Goal: Information Seeking & Learning: Learn about a topic

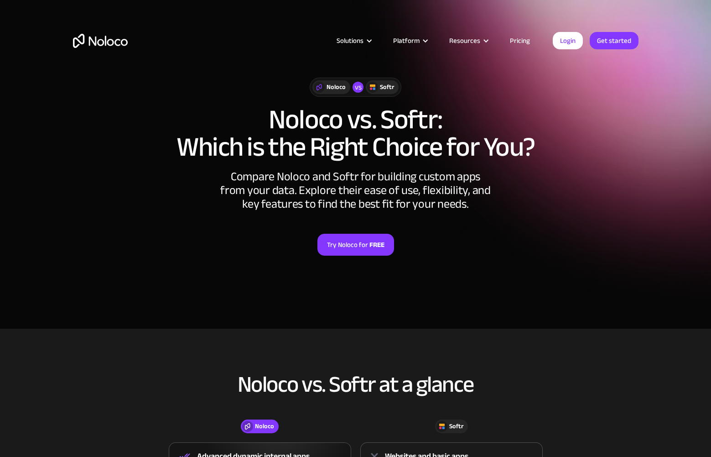
click at [515, 41] on link "Pricing" at bounding box center [519, 41] width 43 height 12
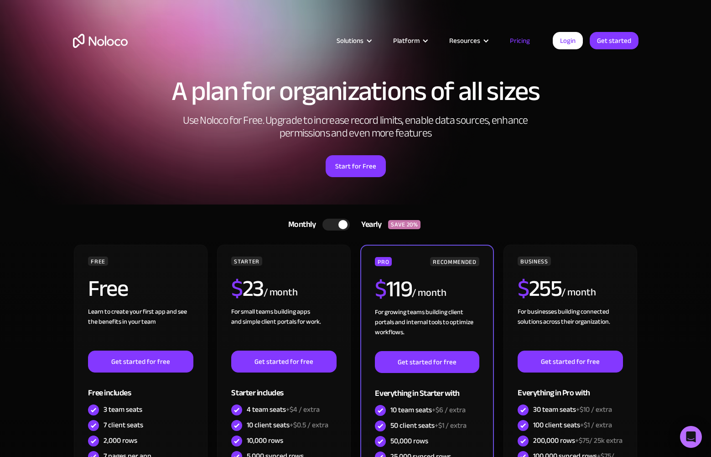
click at [104, 44] on img "home" at bounding box center [100, 41] width 55 height 14
